Goal: Navigation & Orientation: Find specific page/section

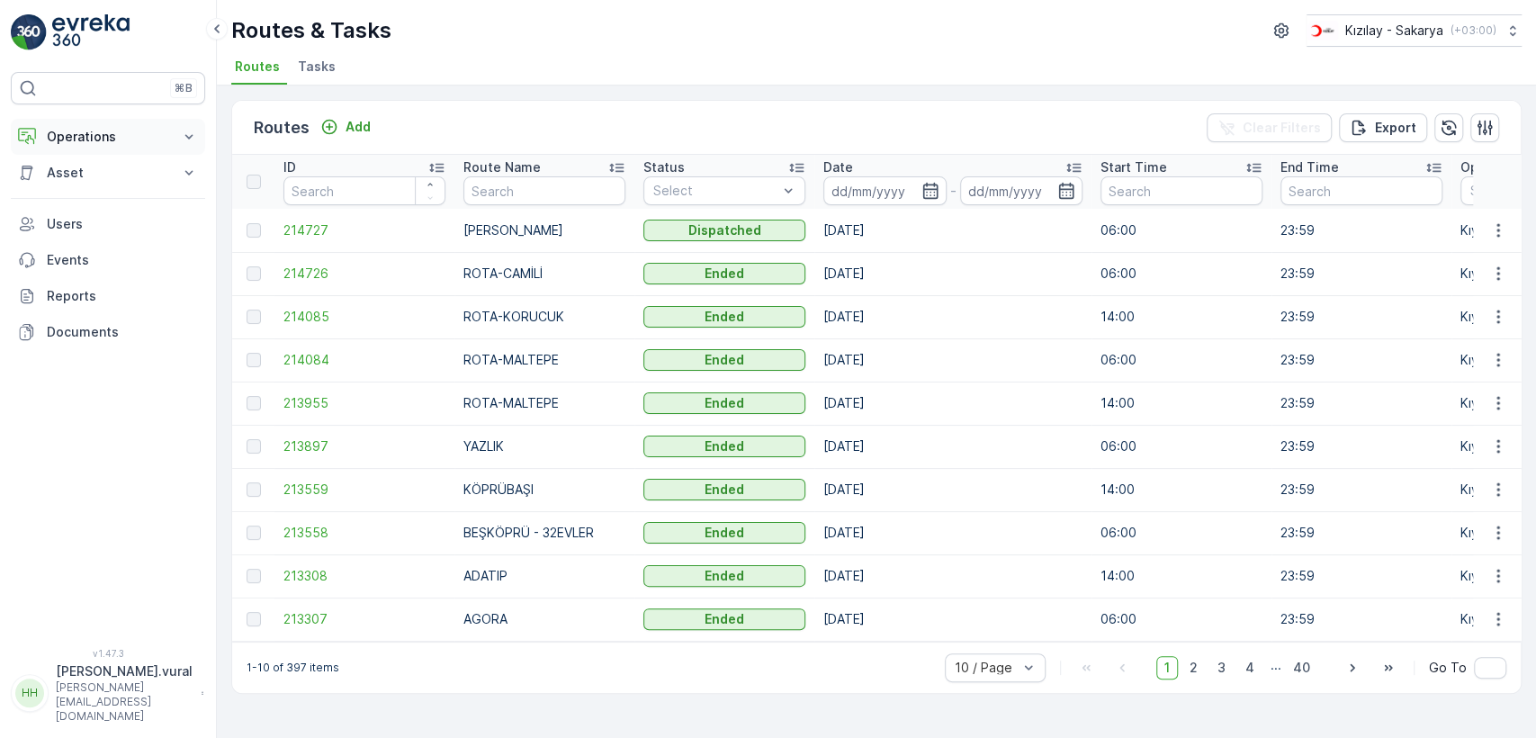
click at [70, 135] on p "Operations" at bounding box center [108, 137] width 122 height 18
click at [101, 237] on link "Cockpit" at bounding box center [122, 242] width 166 height 25
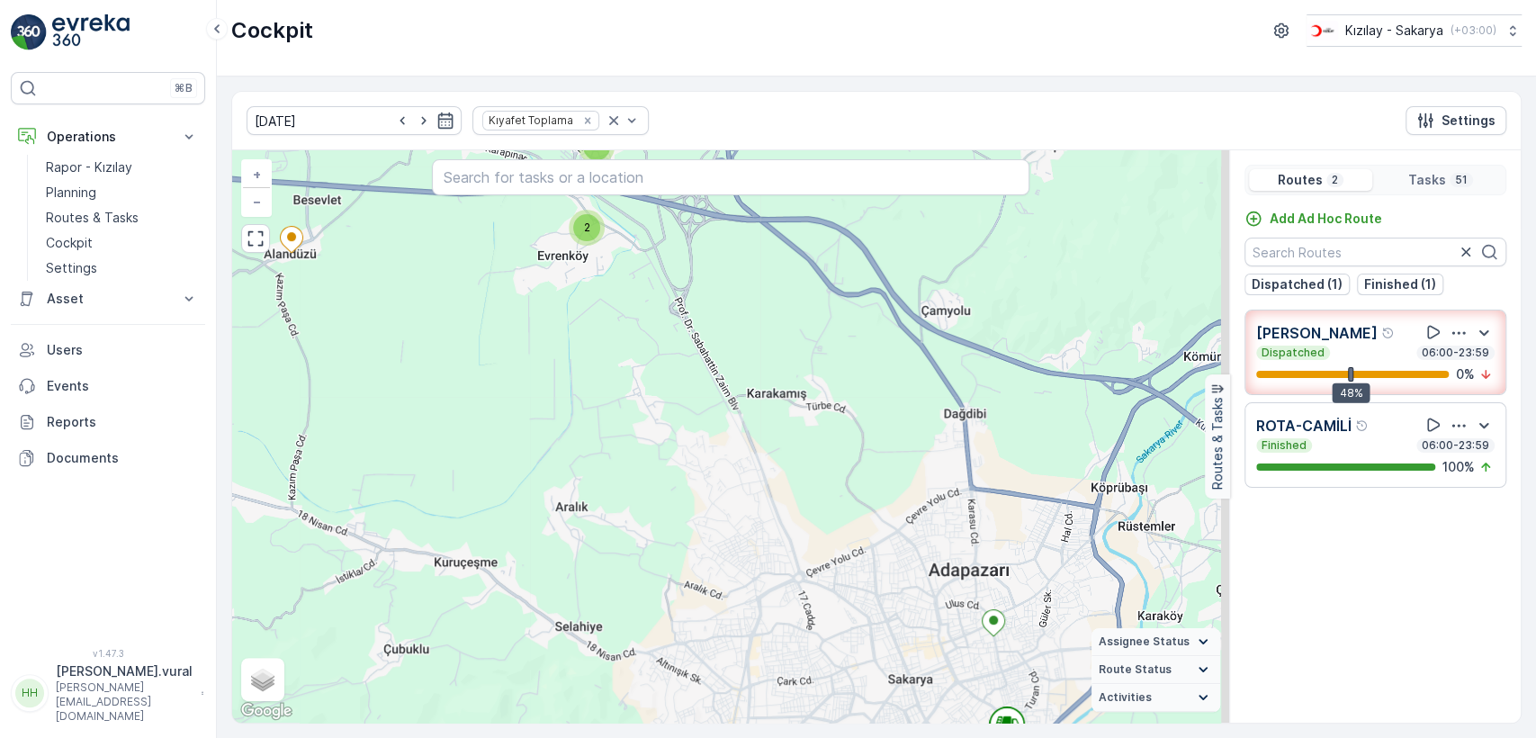
drag, startPoint x: 934, startPoint y: 552, endPoint x: 595, endPoint y: 342, distance: 398.8
click at [635, 372] on div "7 4 2 4 3 5 5 3 4 6 4 + − Satellite Roadmap Terrain Hybrid Leaflet Keyboard sho…" at bounding box center [730, 436] width 997 height 572
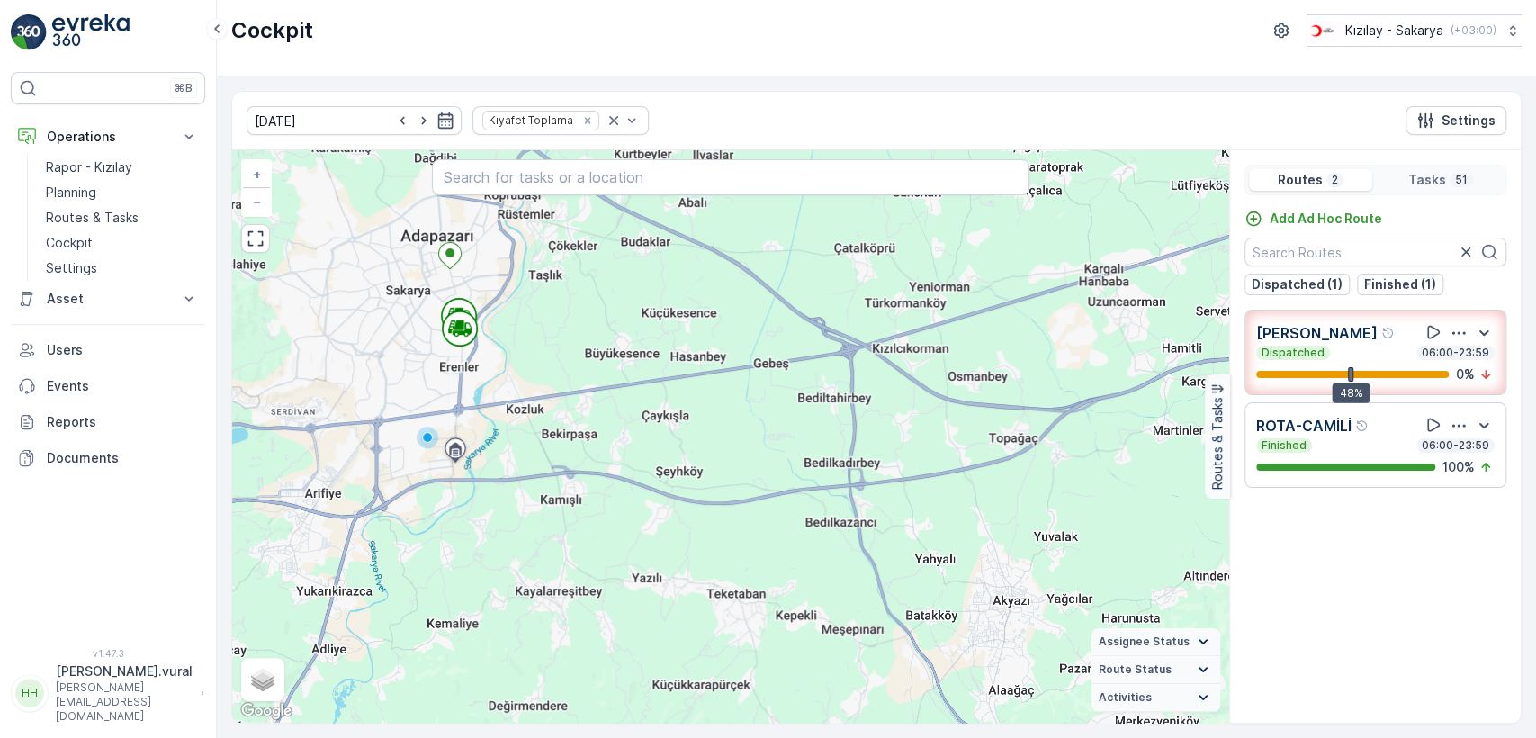
drag, startPoint x: 433, startPoint y: 344, endPoint x: 447, endPoint y: 356, distance: 19.1
click at [444, 352] on div "11 2 12 5 17 + − Satellite Roadmap Terrain Hybrid Leaflet Keyboard shortcuts Ma…" at bounding box center [730, 436] width 997 height 572
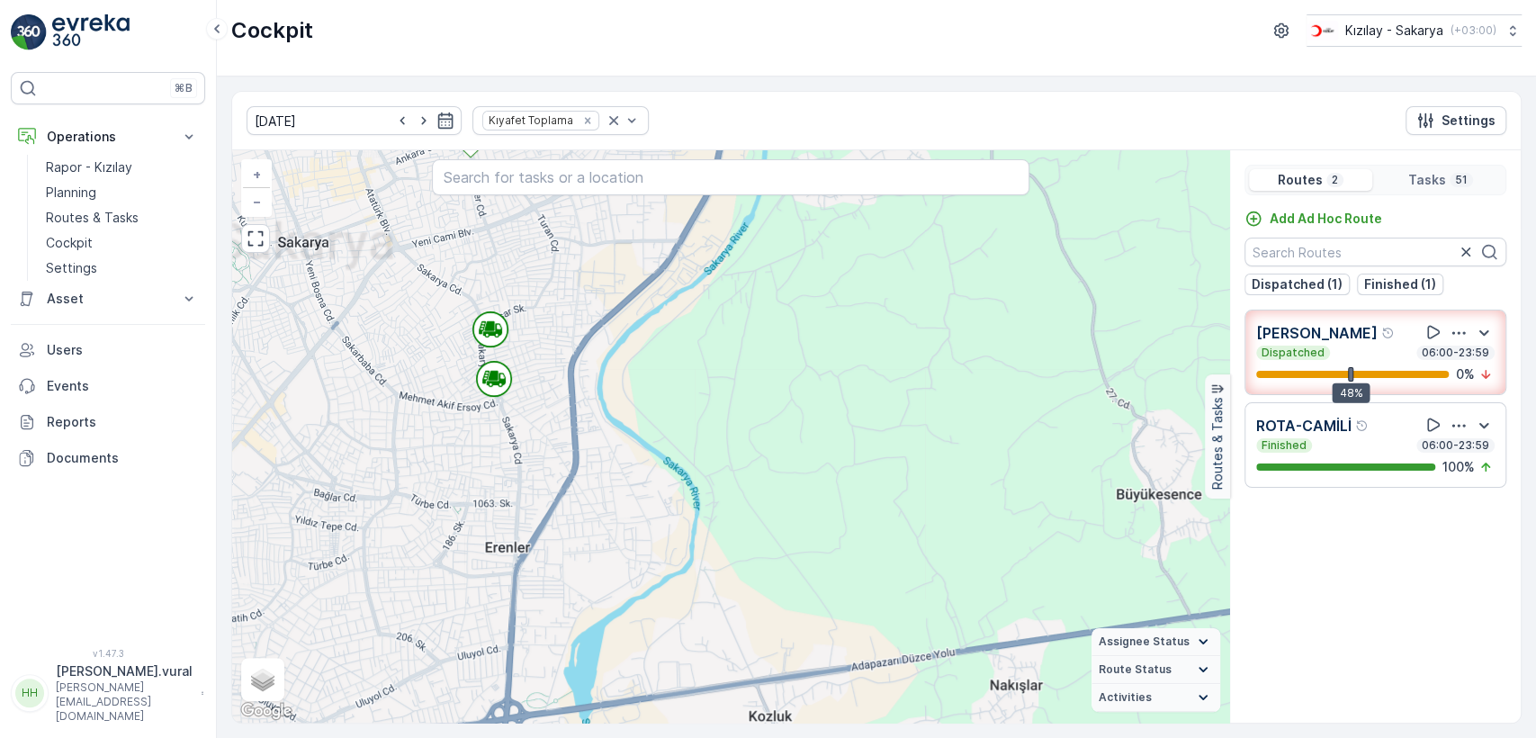
click at [401, 343] on div "2 3 3 2 3 2 3 2 2 2 2 2 + − Satellite Roadmap Terrain Hybrid Leaflet Keyboard s…" at bounding box center [730, 436] width 997 height 572
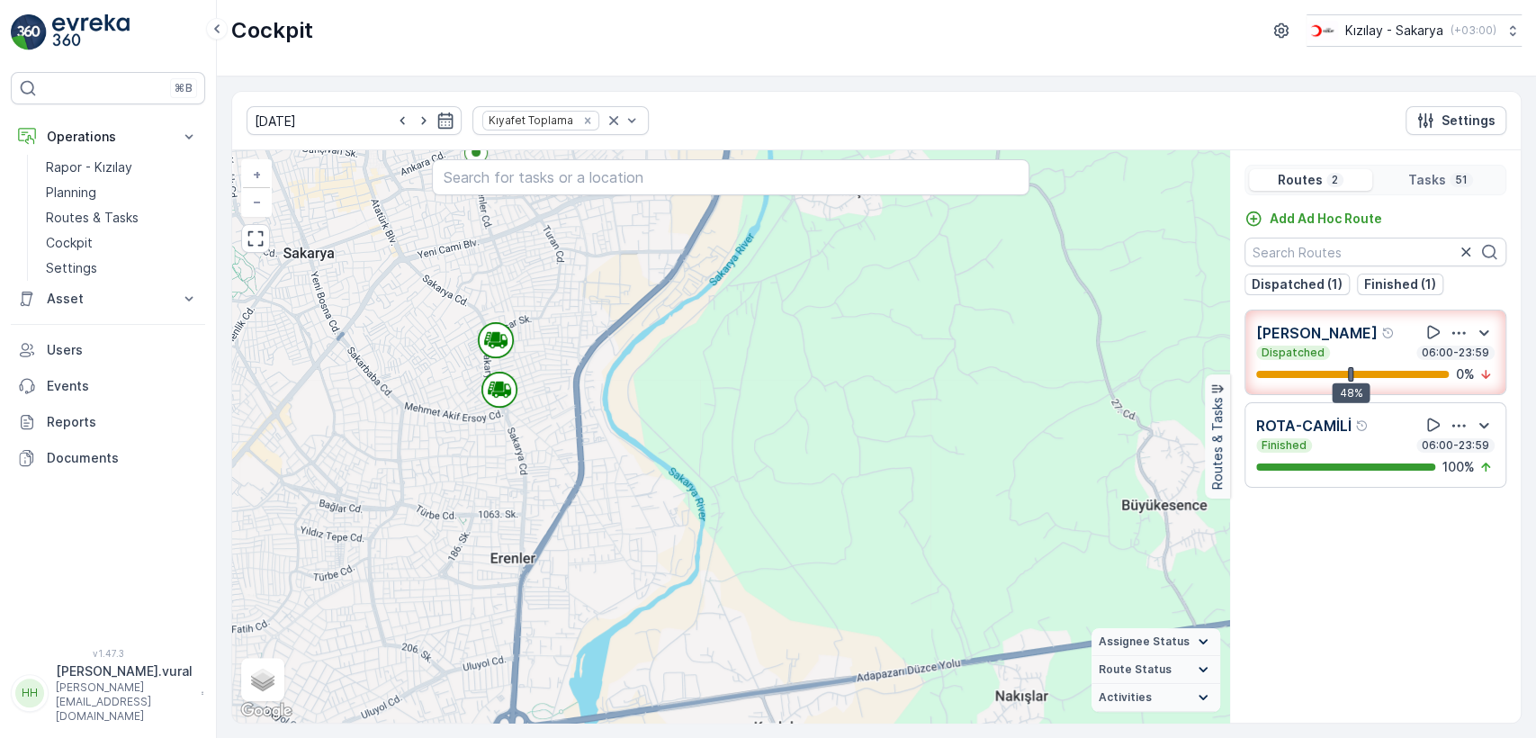
click at [425, 361] on div "2 3 3 2 3 2 3 2 2 2 2 2 + − Satellite Roadmap Terrain Hybrid Leaflet Keyboard s…" at bounding box center [730, 436] width 997 height 572
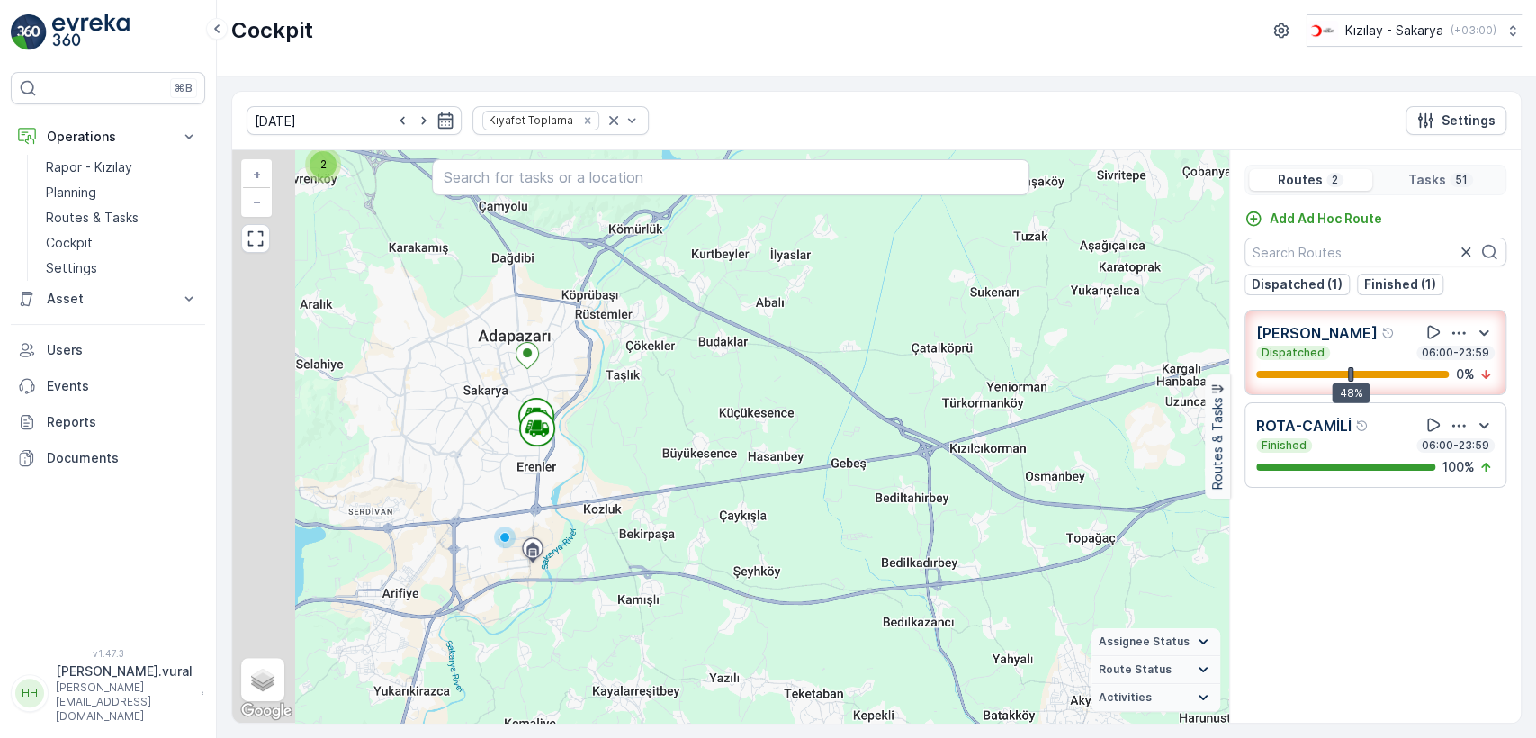
drag, startPoint x: 379, startPoint y: 294, endPoint x: 488, endPoint y: 361, distance: 127.6
click at [484, 359] on div "11 2 12 5 17 + − Satellite Roadmap Terrain Hybrid Leaflet Keyboard shortcuts Ma…" at bounding box center [730, 436] width 997 height 572
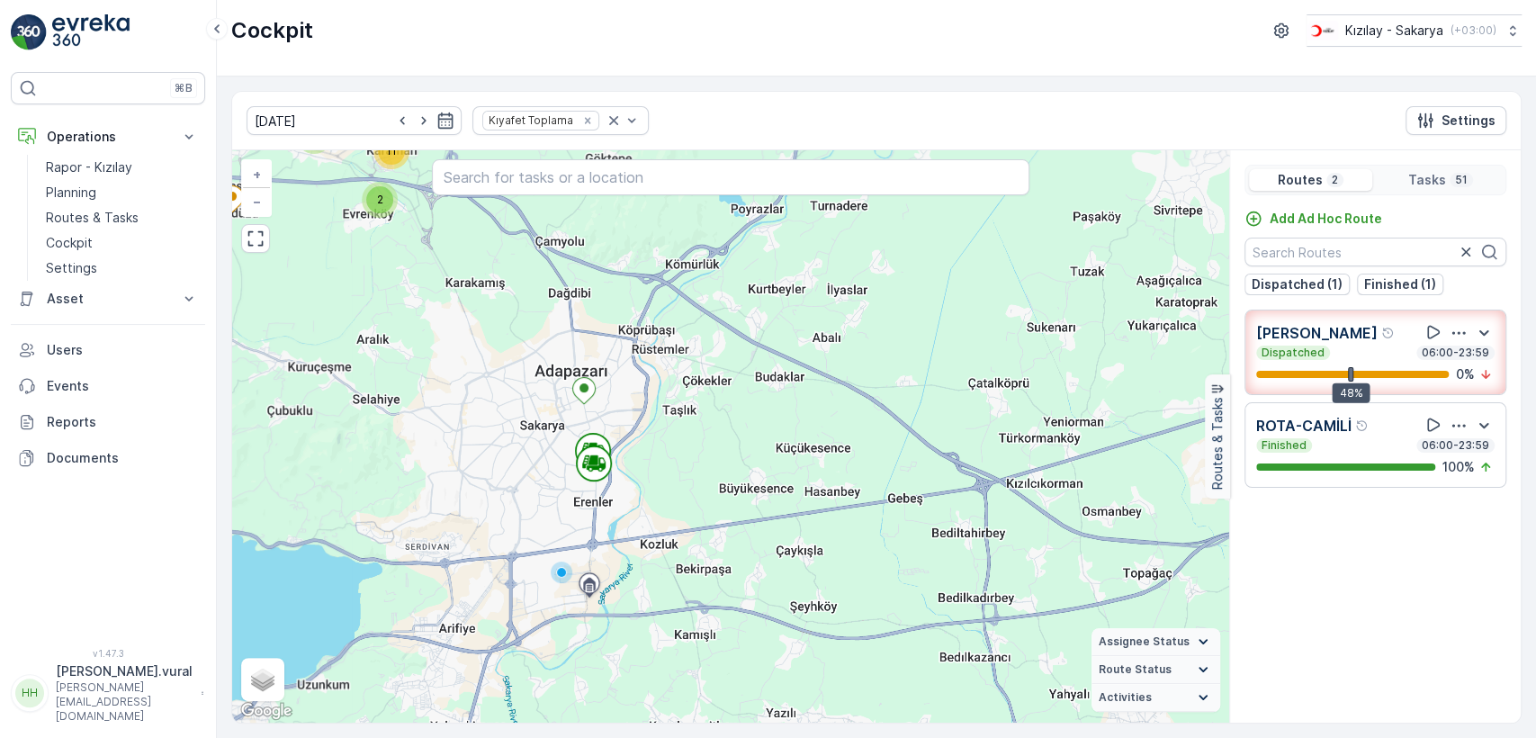
drag, startPoint x: 467, startPoint y: 311, endPoint x: 509, endPoint y: 357, distance: 62.4
click at [507, 354] on div "11 2 12 5 17 + − Satellite Roadmap Terrain Hybrid Leaflet Keyboard shortcuts Ma…" at bounding box center [730, 436] width 997 height 572
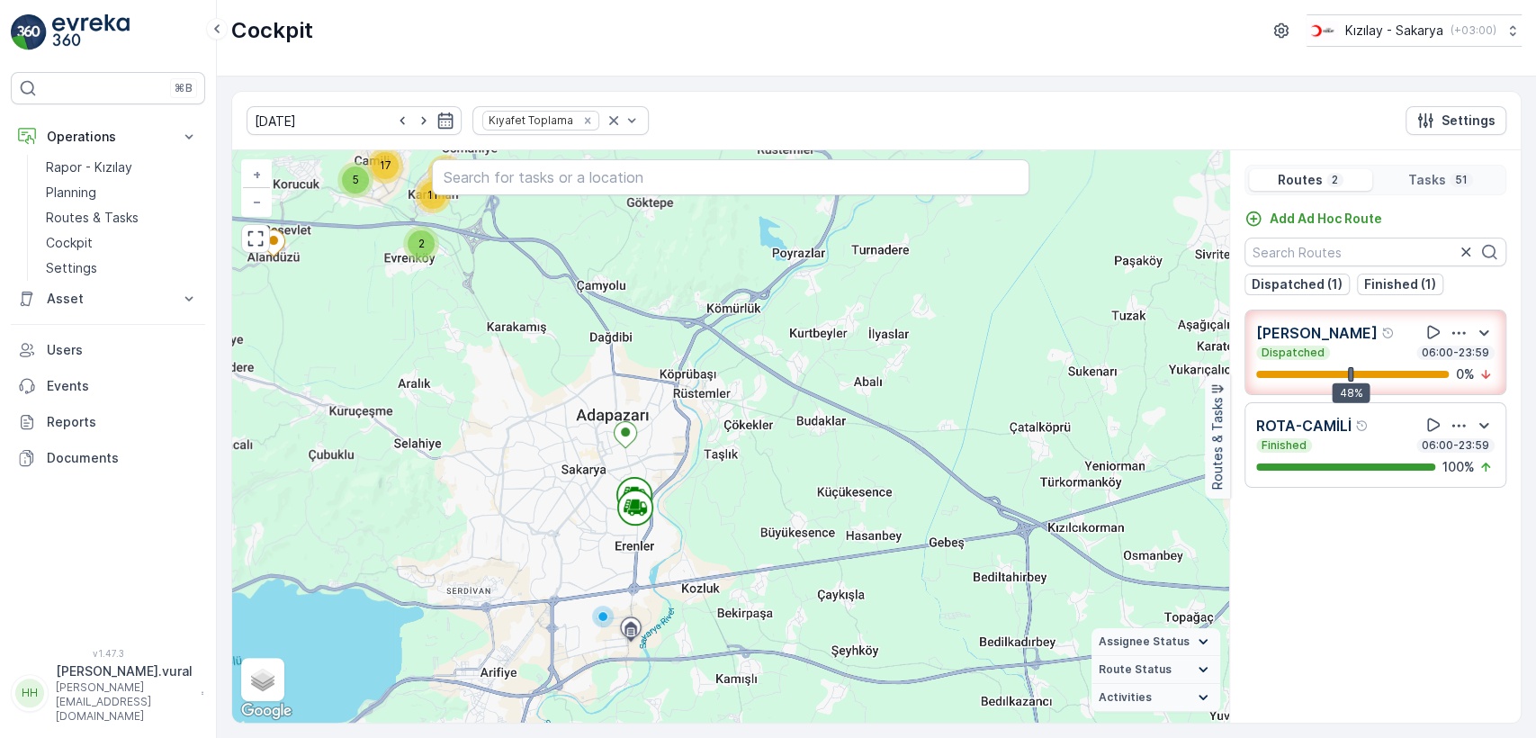
drag, startPoint x: 411, startPoint y: 265, endPoint x: 491, endPoint y: 350, distance: 116.5
click at [491, 350] on div "11 2 12 5 17 + − Satellite Roadmap Terrain Hybrid Leaflet Keyboard shortcuts Ma…" at bounding box center [730, 436] width 997 height 572
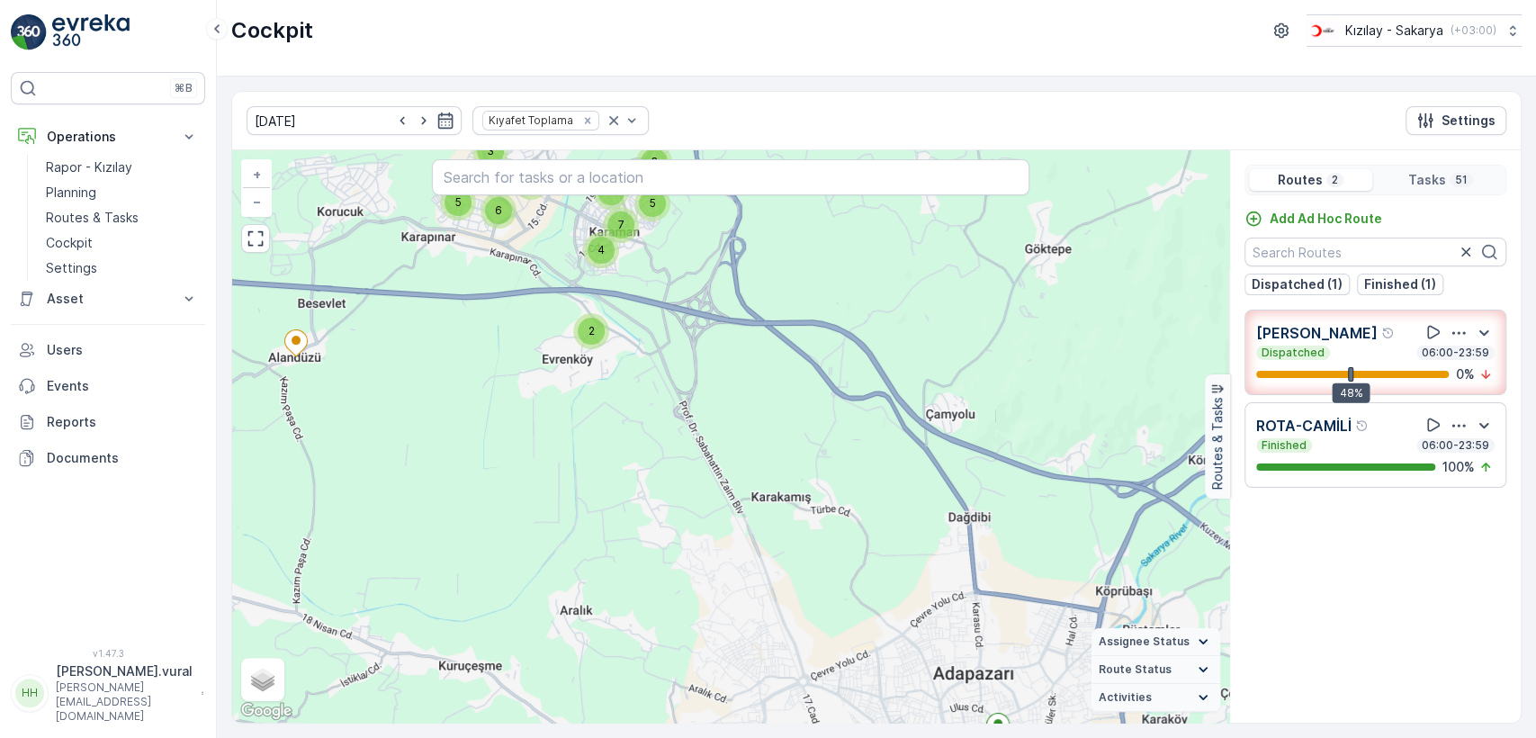
drag, startPoint x: 429, startPoint y: 344, endPoint x: 533, endPoint y: 381, distance: 109.8
click at [523, 380] on div "11 12 17 7 4 2 4 3 5 5 3 4 6 4 + − Satellite Roadmap Terrain Hybrid Leaflet Key…" at bounding box center [730, 436] width 997 height 572
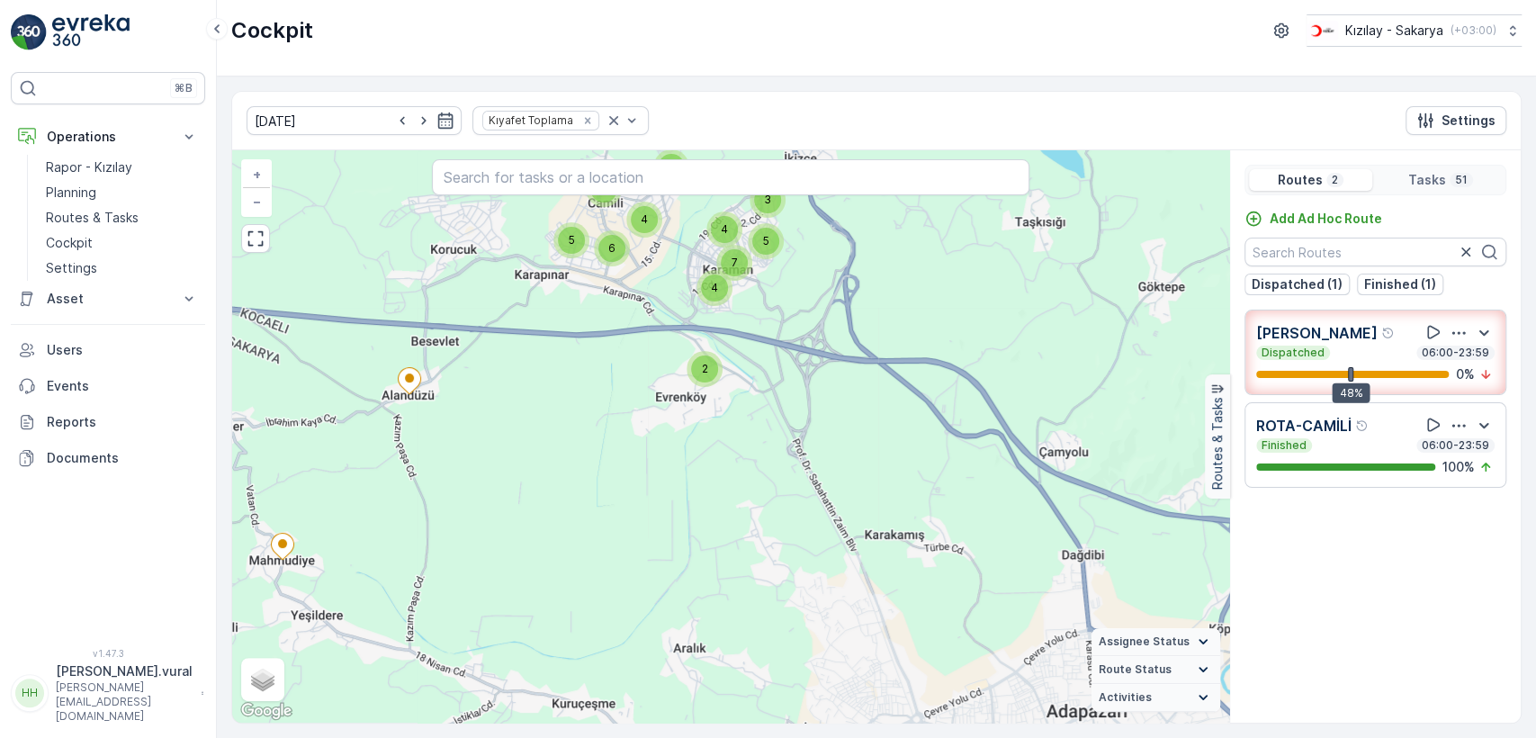
drag, startPoint x: 534, startPoint y: 432, endPoint x: 592, endPoint y: 397, distance: 68.2
click at [564, 417] on div "7 4 2 4 3 5 5 3 4 6 4 + − Satellite Roadmap Terrain Hybrid Leaflet Keyboard sho…" at bounding box center [730, 436] width 997 height 572
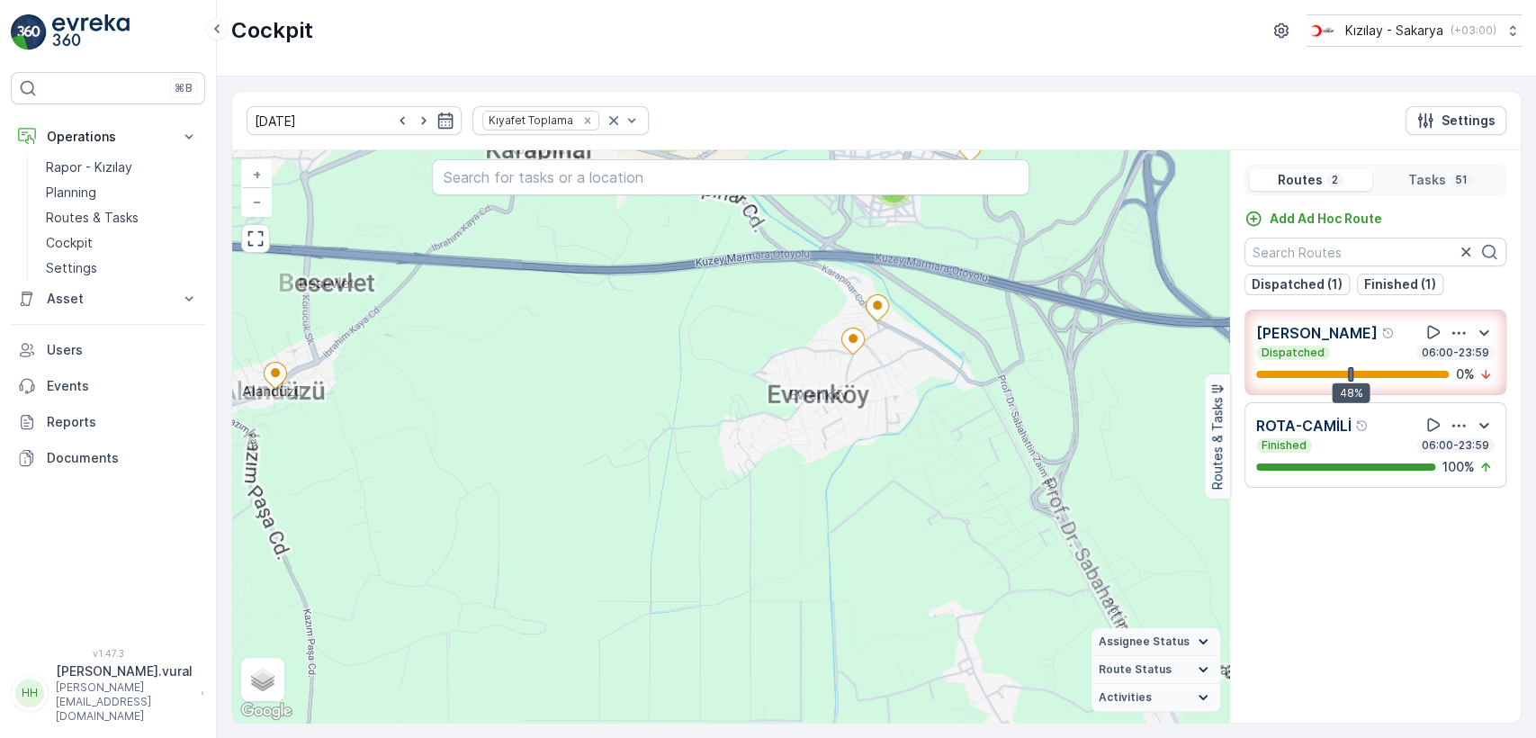
drag, startPoint x: 702, startPoint y: 319, endPoint x: 606, endPoint y: 435, distance: 150.2
click at [612, 425] on div "2 3 3 2 3 2 3 2 2 2 2 2 + − Satellite Roadmap Terrain Hybrid Leaflet Keyboard s…" at bounding box center [730, 436] width 997 height 572
click at [607, 434] on div "2 3 3 2 3 2 3 2 2 2 2 2 + − Satellite Roadmap Terrain Hybrid Leaflet Keyboard s…" at bounding box center [730, 436] width 997 height 572
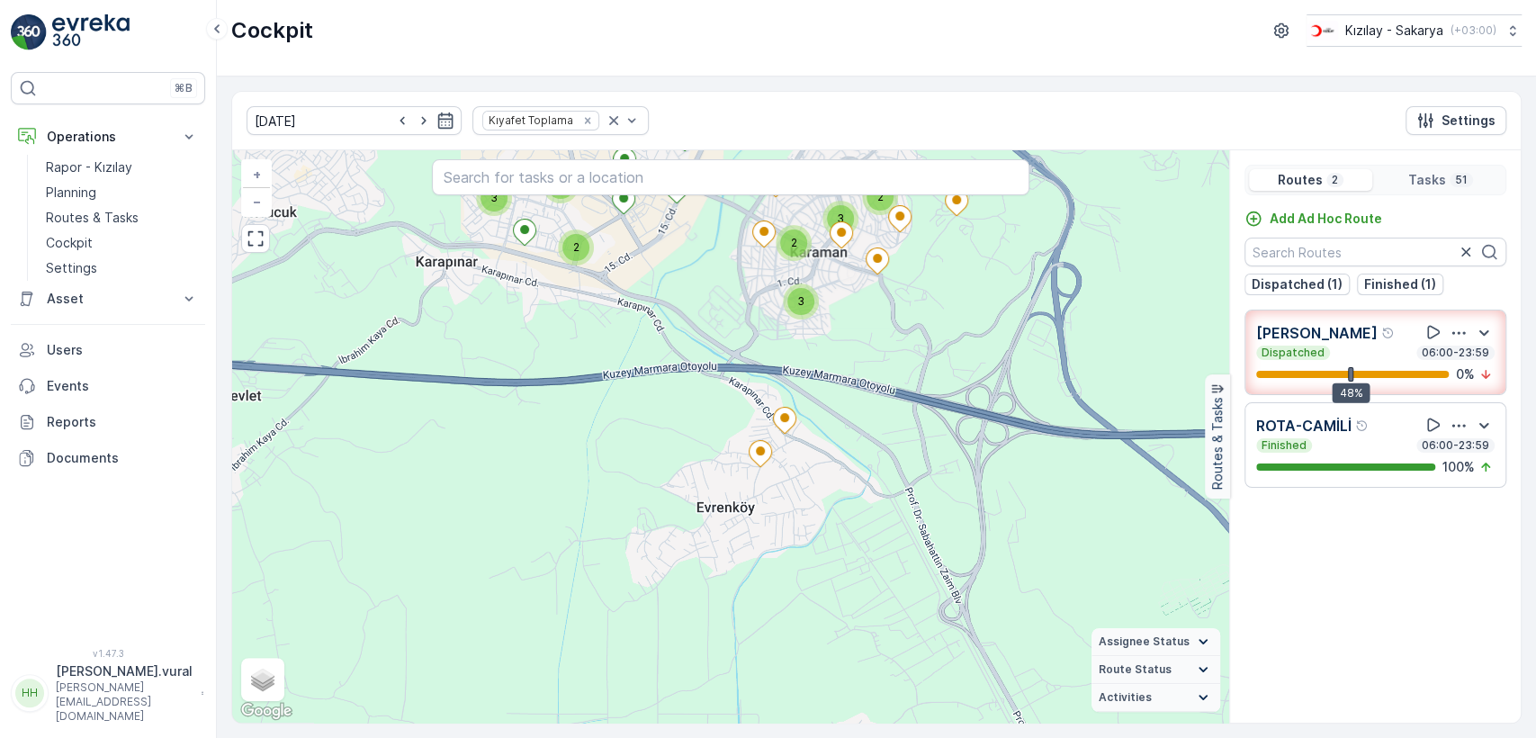
click at [572, 482] on div "2 3 3 2 3 2 3 2 2 2 2 2 + − Satellite Roadmap Terrain Hybrid Leaflet Keyboard s…" at bounding box center [730, 436] width 997 height 572
